Goal: Task Accomplishment & Management: Use online tool/utility

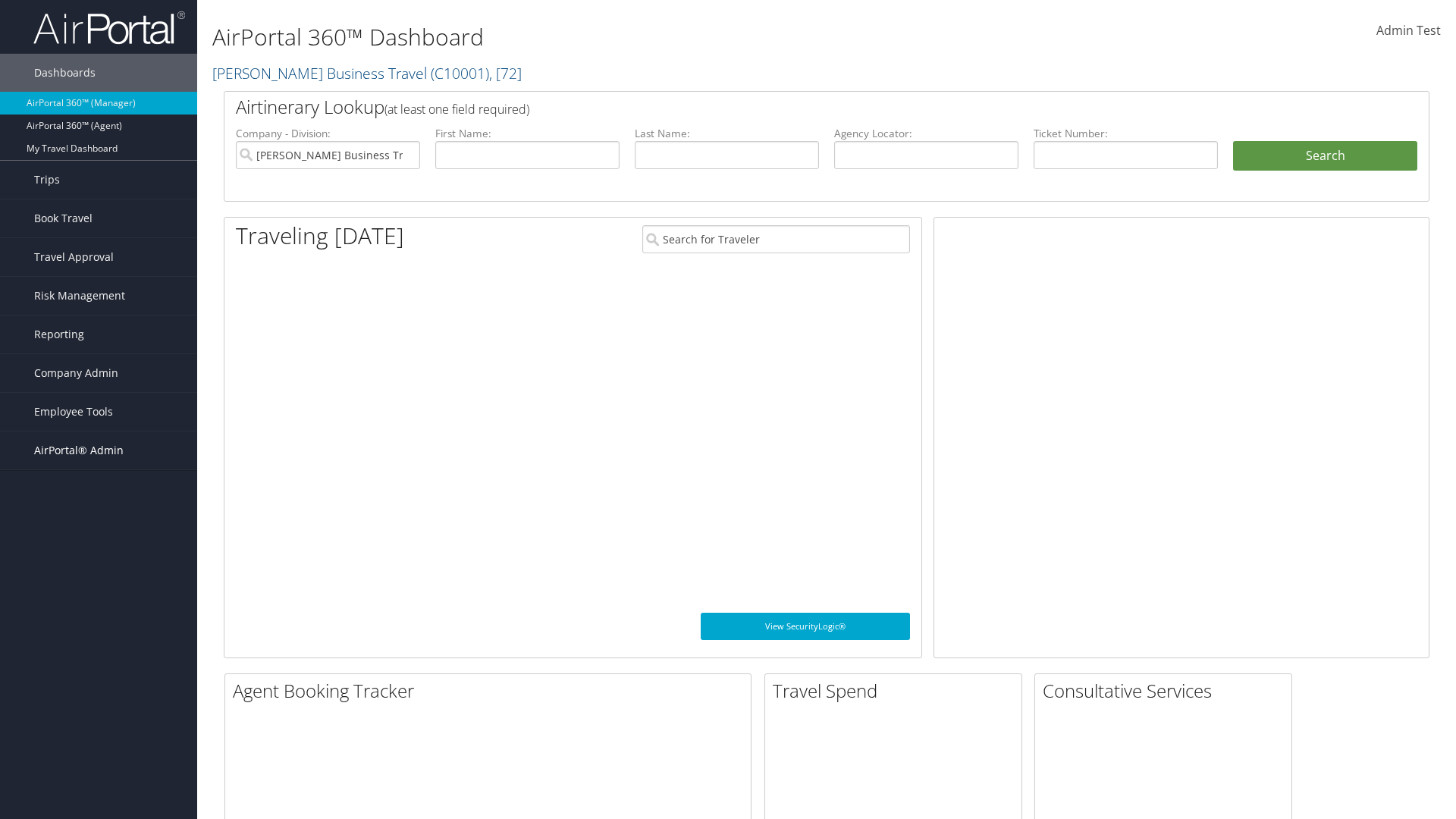
click at [99, 451] on span "AirPortal® Admin" at bounding box center [79, 451] width 90 height 38
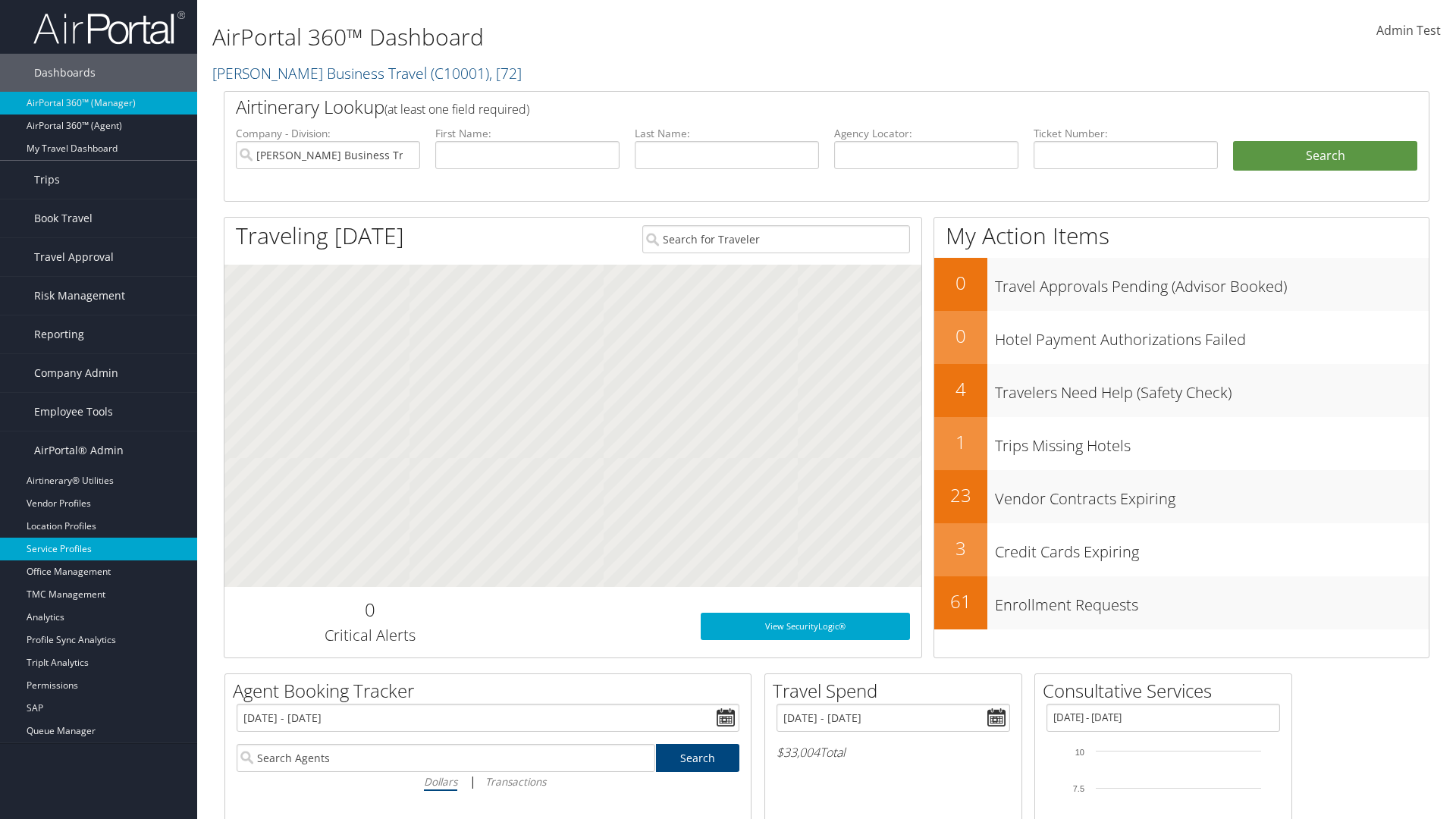
click at [99, 549] on link "Service Profiles" at bounding box center [98, 549] width 197 height 23
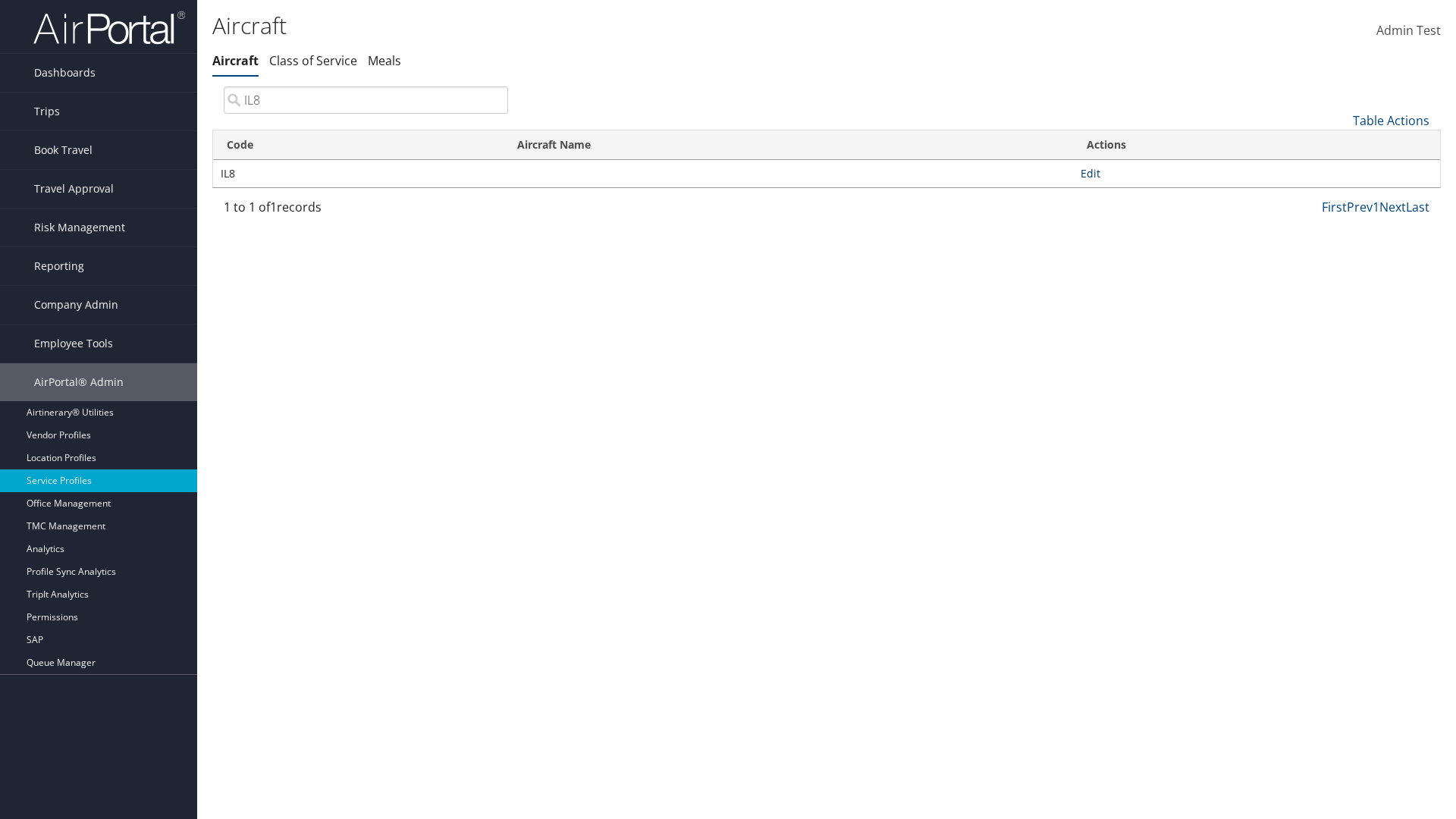
type input "IL8"
click at [1090, 172] on link "Edit" at bounding box center [1090, 172] width 20 height 14
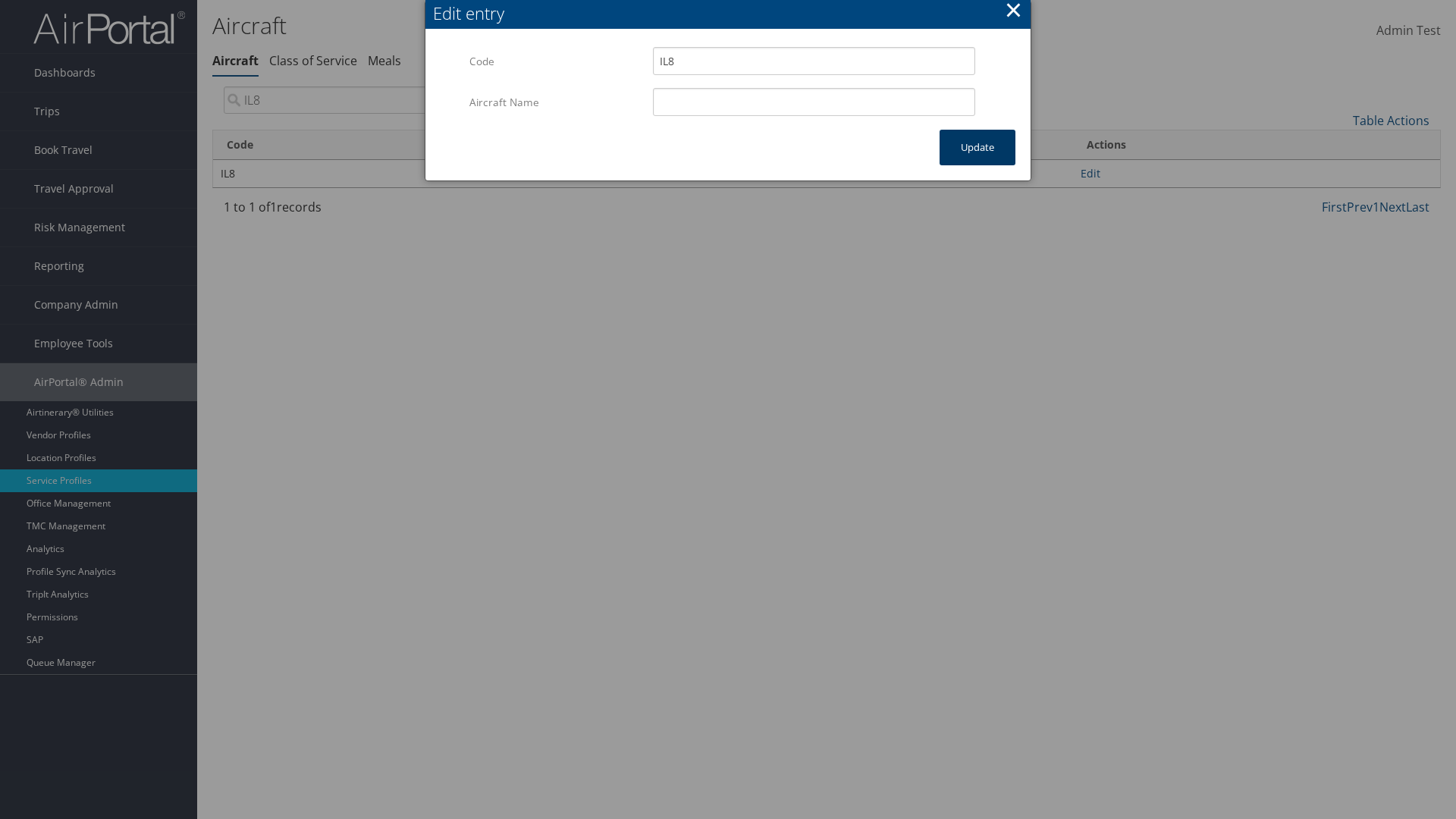
click at [977, 147] on button "Update" at bounding box center [977, 147] width 76 height 36
